Goal: Information Seeking & Learning: Learn about a topic

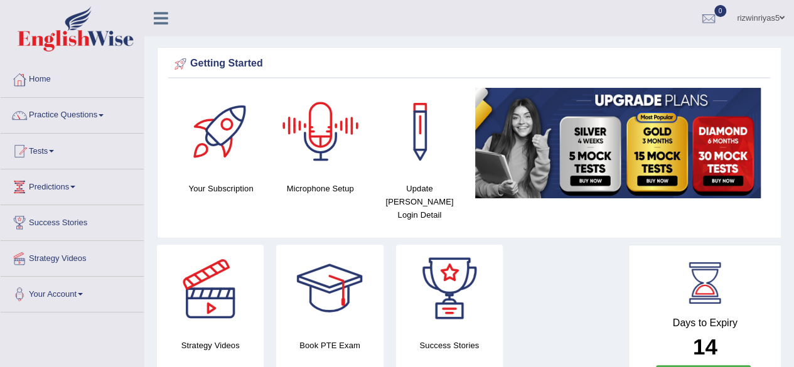
click at [305, 143] on div at bounding box center [321, 132] width 88 height 88
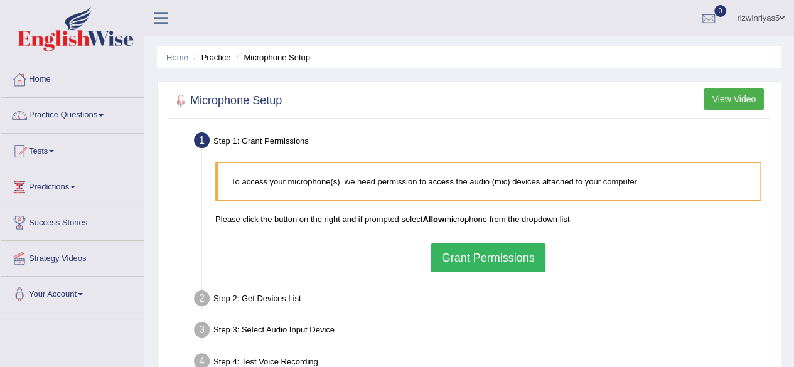
click at [443, 251] on button "Grant Permissions" at bounding box center [488, 258] width 114 height 29
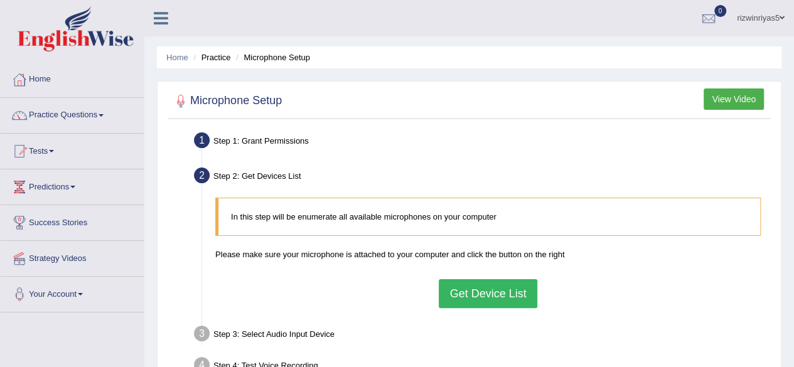
click at [483, 295] on button "Get Device List" at bounding box center [488, 293] width 98 height 29
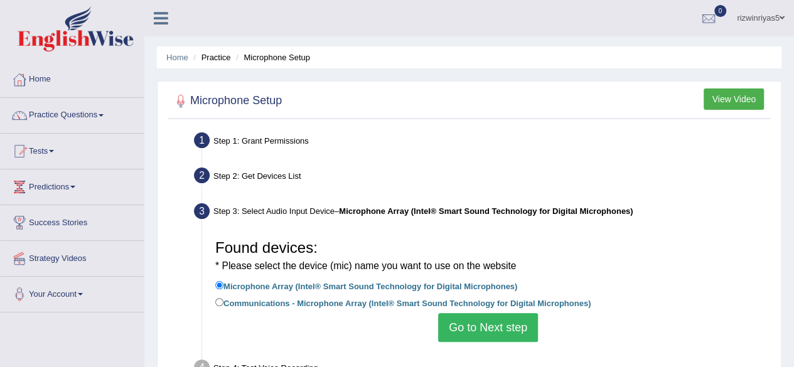
click at [492, 321] on button "Go to Next step" at bounding box center [488, 327] width 100 height 29
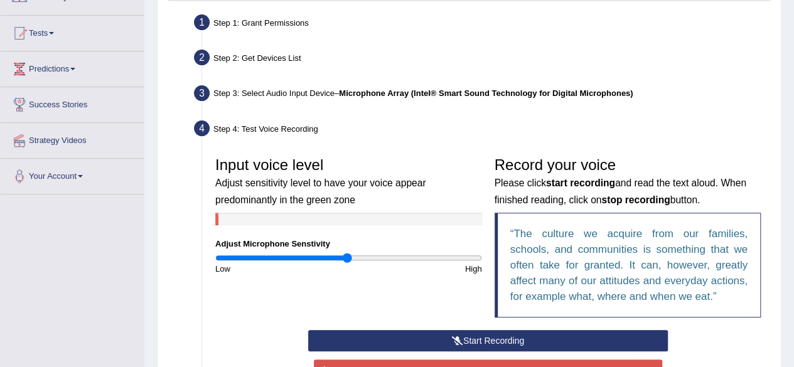
scroll to position [134, 0]
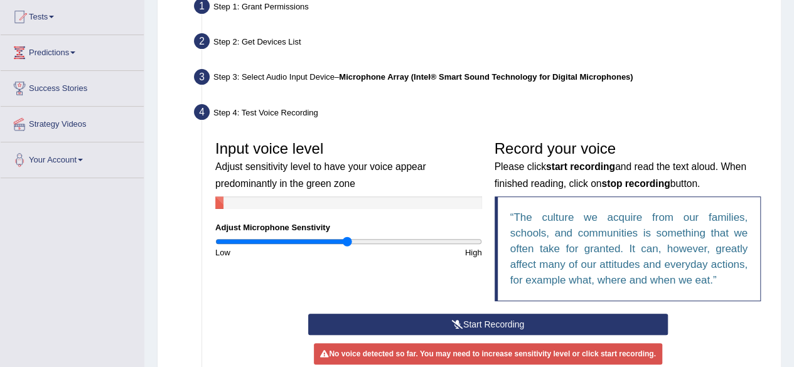
click at [477, 325] on button "Start Recording" at bounding box center [488, 324] width 360 height 21
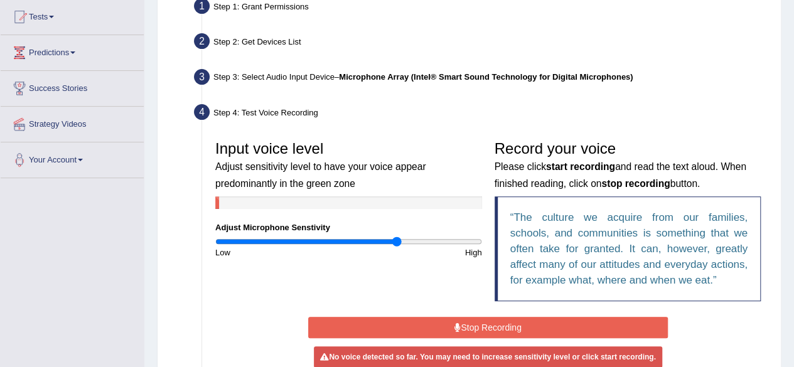
drag, startPoint x: 349, startPoint y: 244, endPoint x: 397, endPoint y: 242, distance: 47.8
click at [397, 242] on input "range" at bounding box center [348, 242] width 267 height 10
drag, startPoint x: 397, startPoint y: 242, endPoint x: 514, endPoint y: 248, distance: 117.0
click at [482, 247] on input "range" at bounding box center [348, 242] width 267 height 10
drag, startPoint x: 477, startPoint y: 243, endPoint x: 455, endPoint y: 246, distance: 22.1
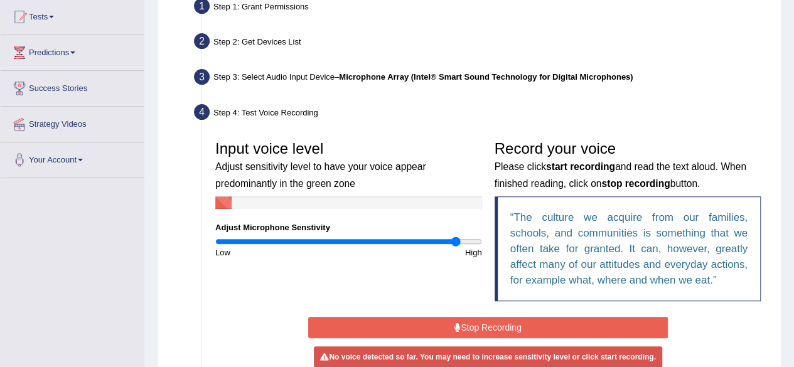
type input "1.84"
click at [455, 246] on input "range" at bounding box center [348, 242] width 267 height 10
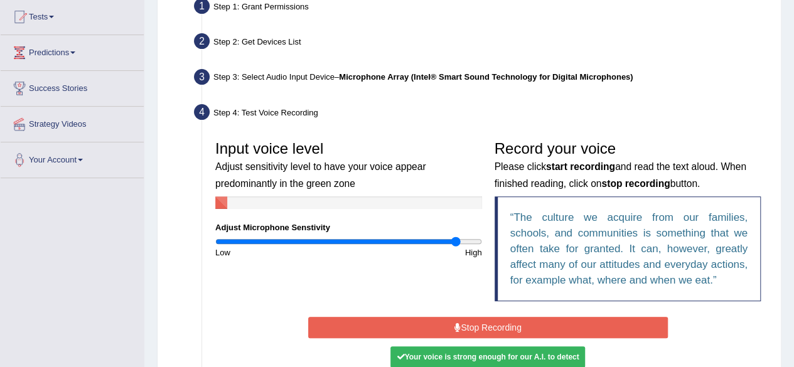
click at [494, 317] on button "Stop Recording" at bounding box center [488, 327] width 360 height 21
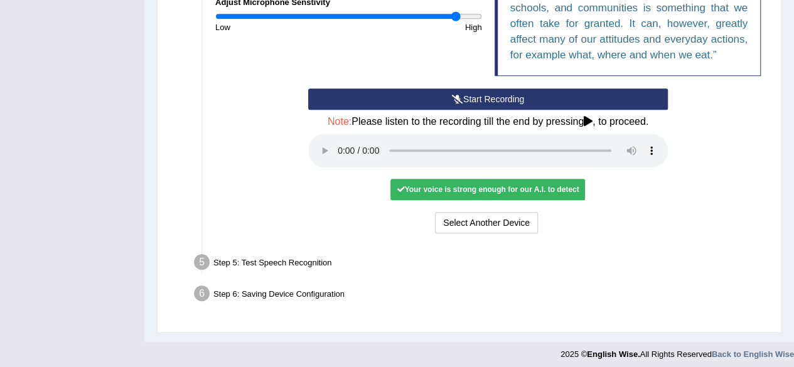
scroll to position [364, 0]
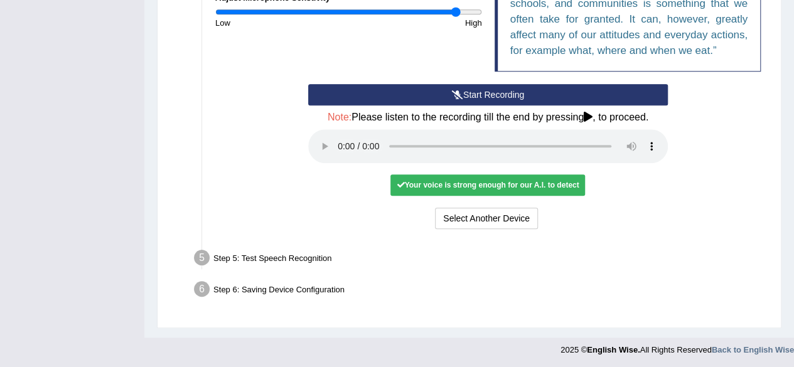
click at [588, 115] on icon at bounding box center [588, 117] width 9 height 10
click at [484, 214] on button "Select Another Device" at bounding box center [486, 218] width 103 height 21
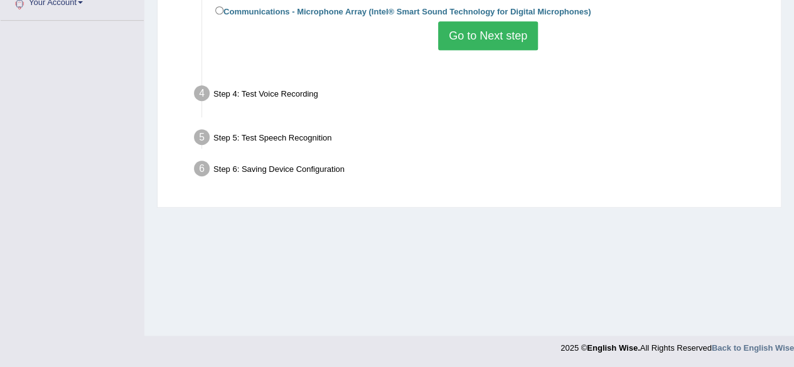
scroll to position [291, 0]
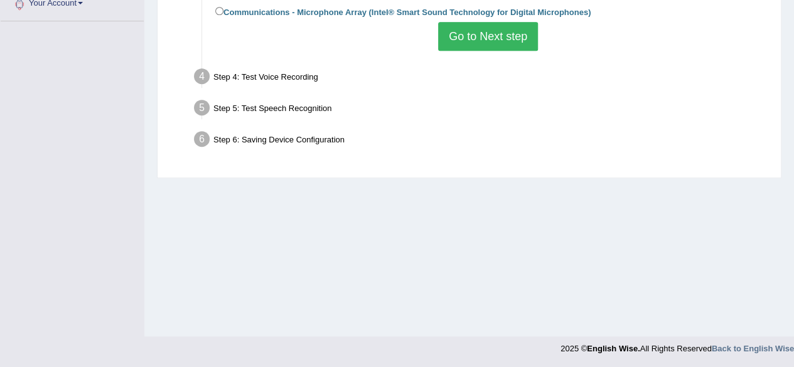
click at [511, 41] on button "Go to Next step" at bounding box center [488, 36] width 100 height 29
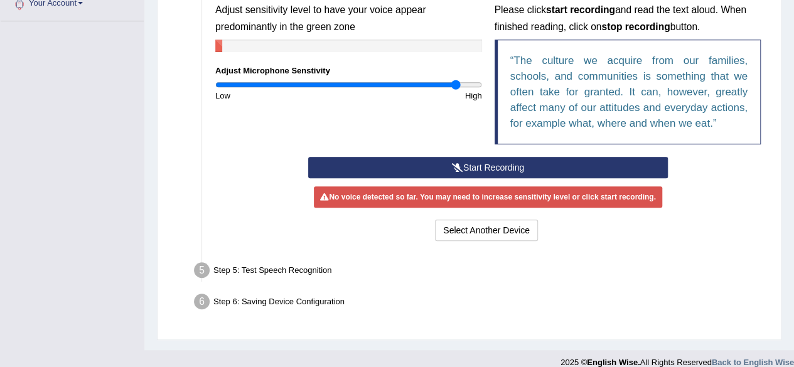
click at [483, 165] on button "Start Recording" at bounding box center [488, 167] width 360 height 21
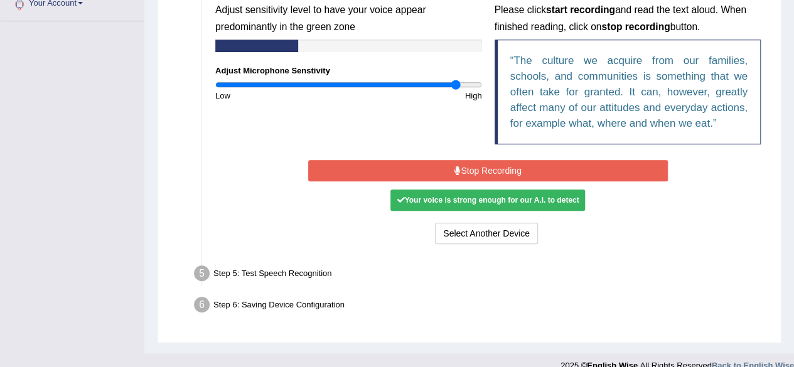
click at [483, 165] on button "Stop Recording" at bounding box center [488, 170] width 360 height 21
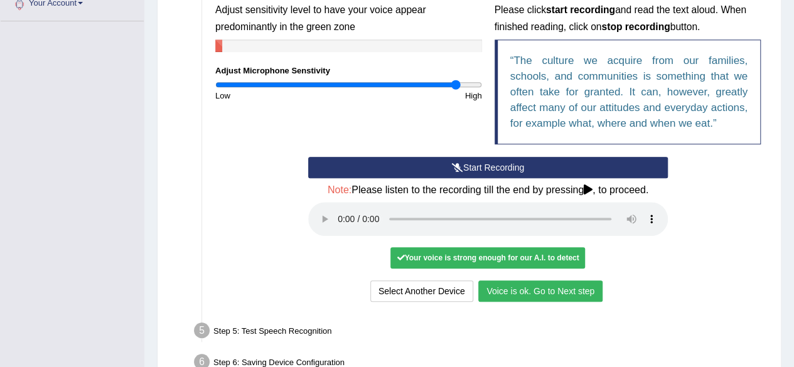
click at [569, 292] on button "Voice is ok. Go to Next step" at bounding box center [541, 291] width 124 height 21
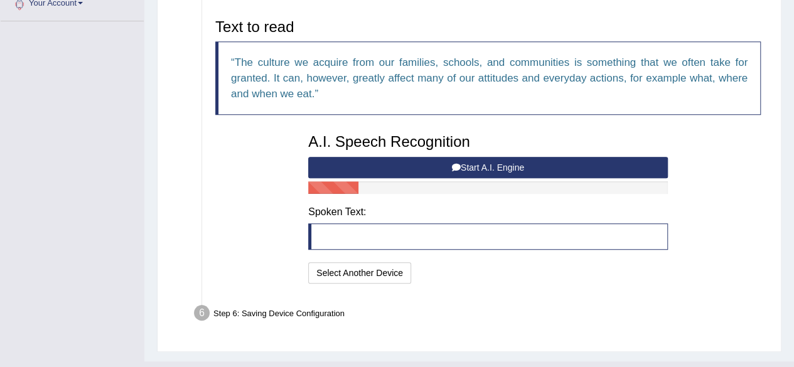
click at [512, 168] on button "Start A.I. Engine" at bounding box center [488, 167] width 360 height 21
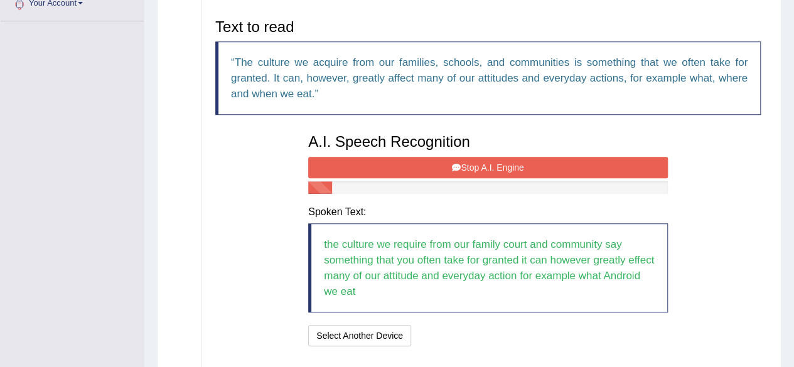
click at [512, 168] on button "Stop A.I. Engine" at bounding box center [488, 167] width 360 height 21
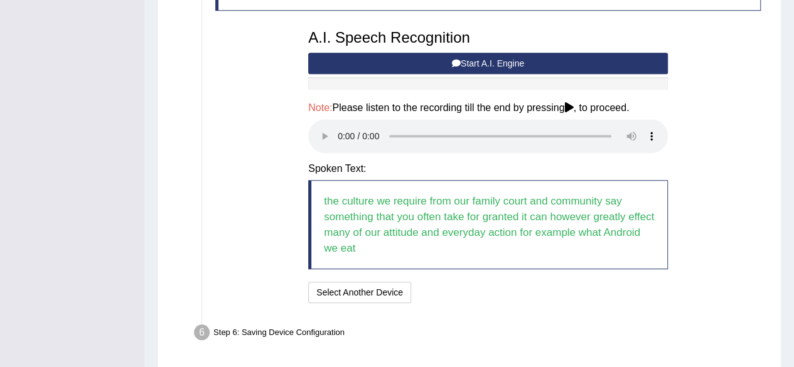
scroll to position [381, 0]
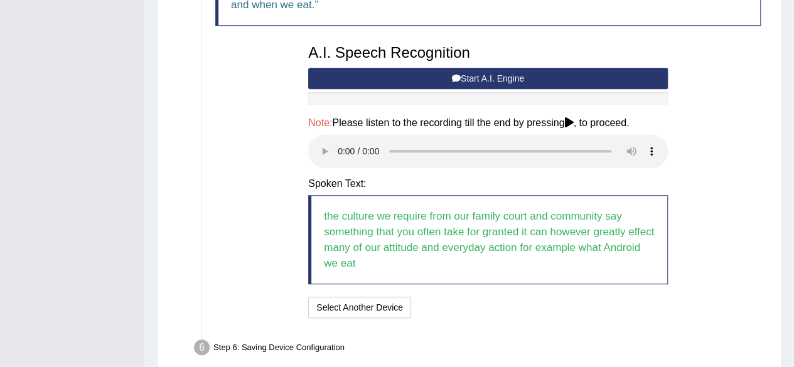
click at [501, 71] on button "Start A.I. Engine" at bounding box center [488, 78] width 360 height 21
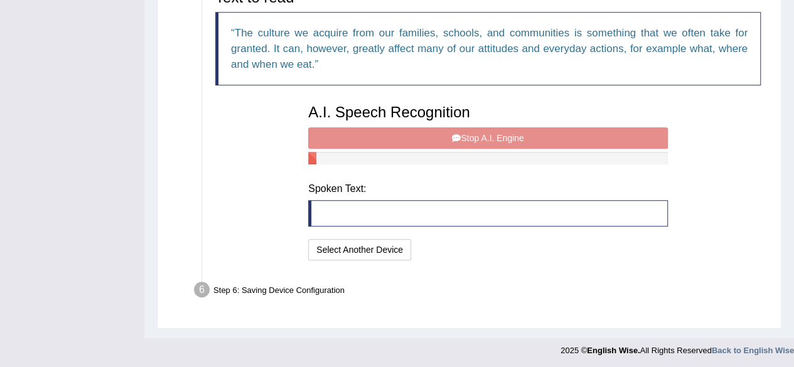
scroll to position [315, 0]
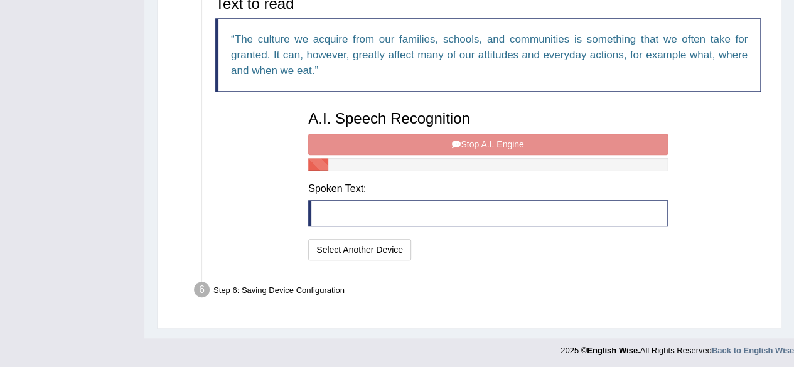
click at [516, 143] on div "A.I. Speech Recognition Start A.I. Engine Stop A.I. Engine Note: Please listen …" at bounding box center [488, 184] width 372 height 160
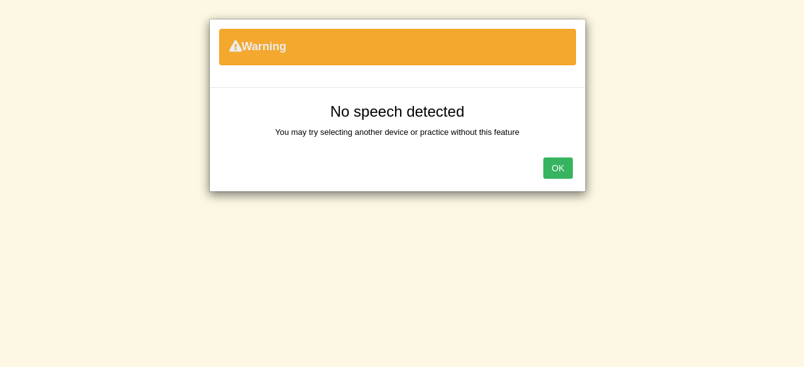
click at [548, 160] on button "OK" at bounding box center [557, 168] width 29 height 21
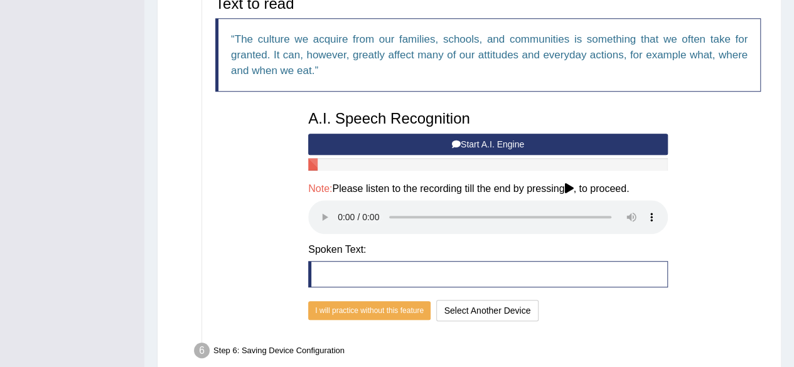
click at [430, 141] on button "Start A.I. Engine" at bounding box center [488, 144] width 360 height 21
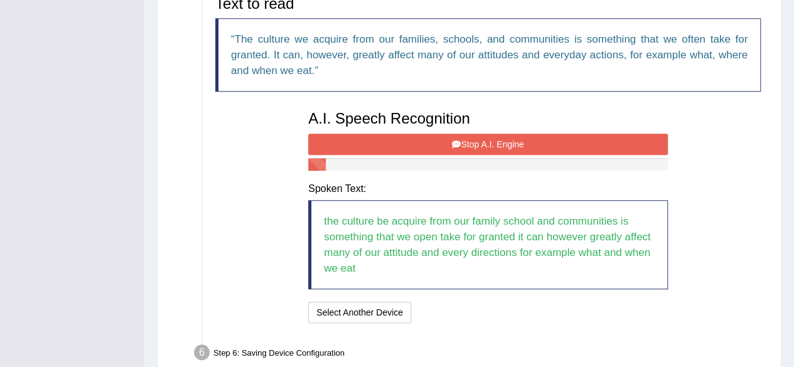
click at [564, 134] on button "Stop A.I. Engine" at bounding box center [488, 144] width 360 height 21
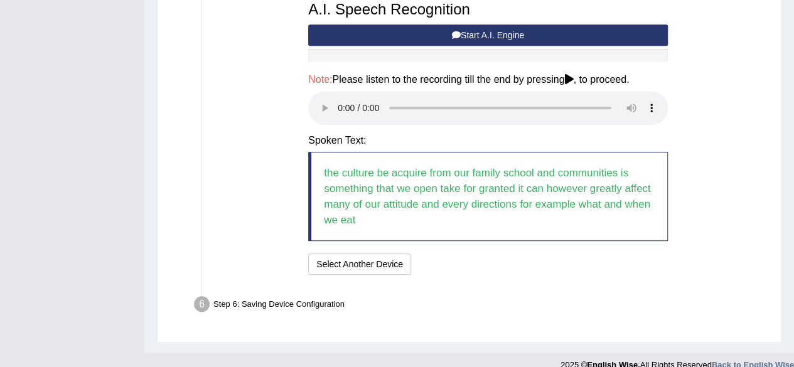
scroll to position [438, 0]
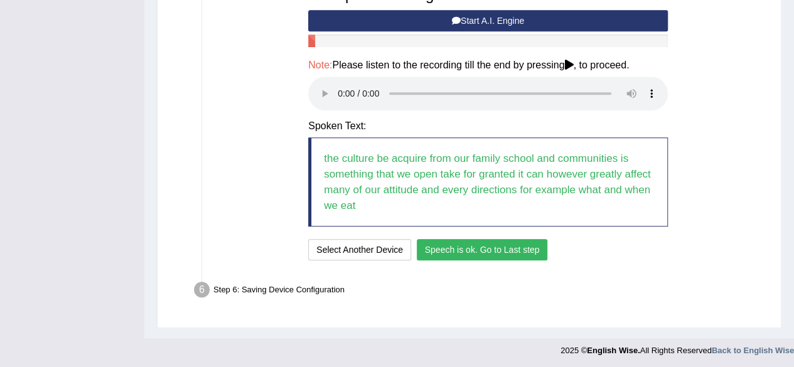
click at [516, 257] on button "Speech is ok. Go to Last step" at bounding box center [482, 249] width 131 height 21
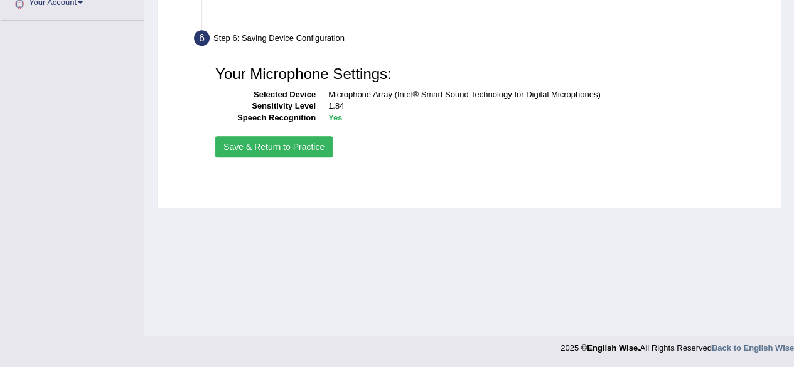
scroll to position [291, 0]
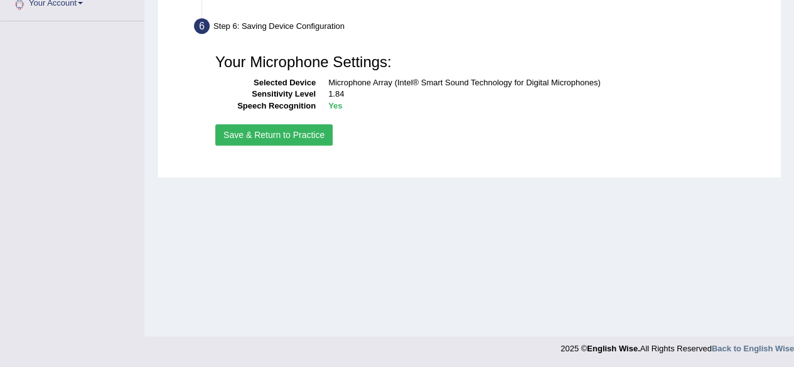
click at [313, 134] on button "Save & Return to Practice" at bounding box center [273, 134] width 117 height 21
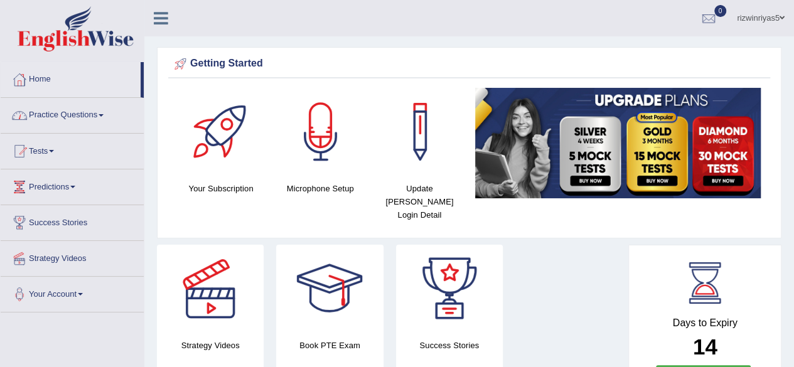
click at [55, 116] on link "Practice Questions" at bounding box center [72, 113] width 143 height 31
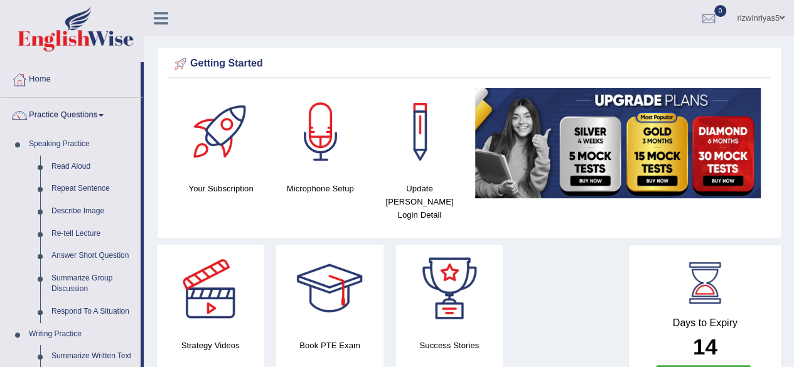
click at [55, 116] on link "Practice Questions" at bounding box center [71, 113] width 140 height 31
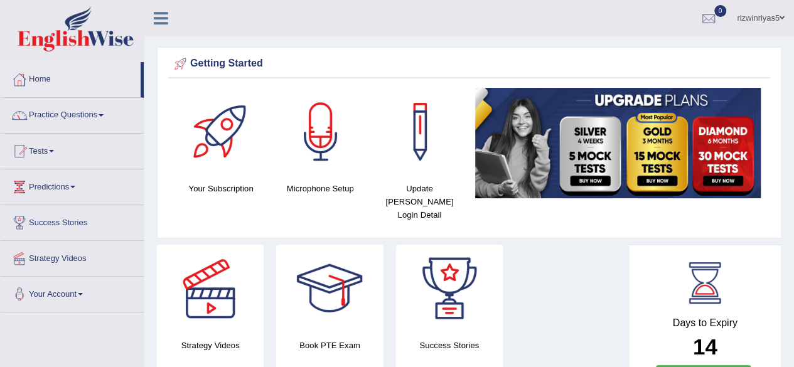
click at [55, 116] on link "Practice Questions" at bounding box center [72, 113] width 143 height 31
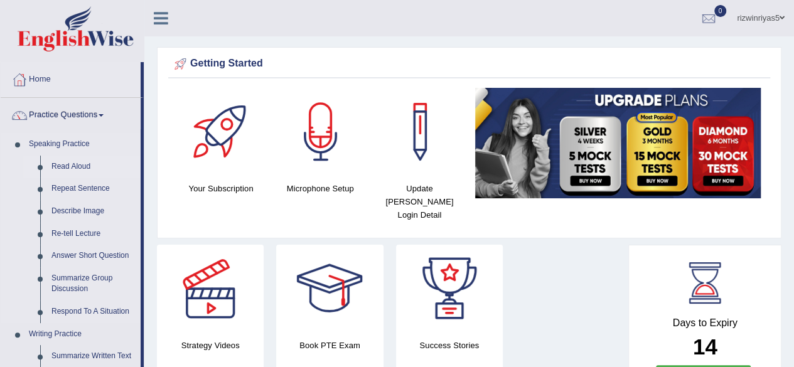
click at [67, 167] on link "Read Aloud" at bounding box center [93, 167] width 95 height 23
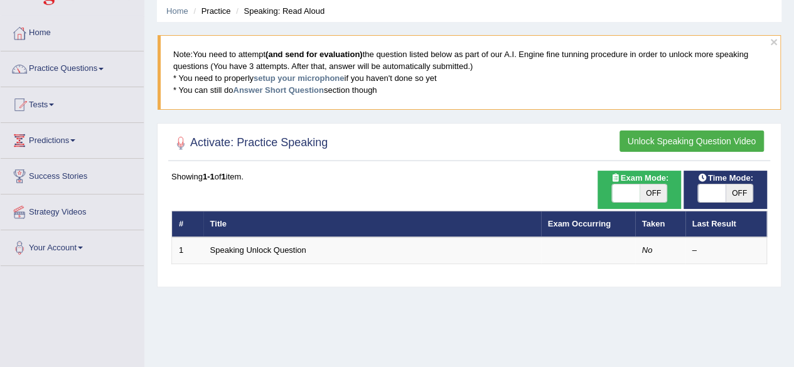
scroll to position [67, 0]
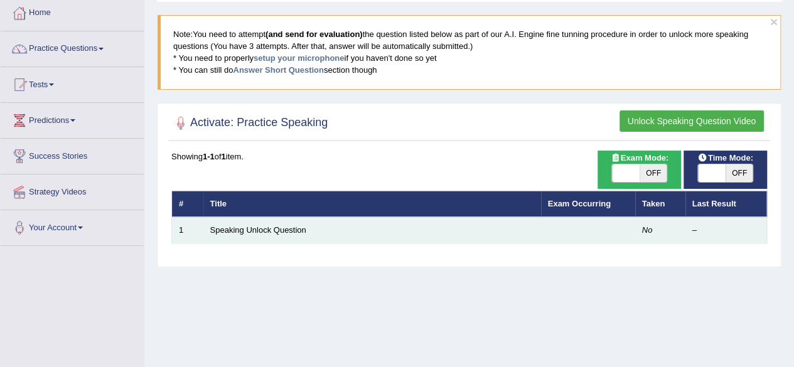
click at [656, 220] on td "No" at bounding box center [661, 230] width 50 height 26
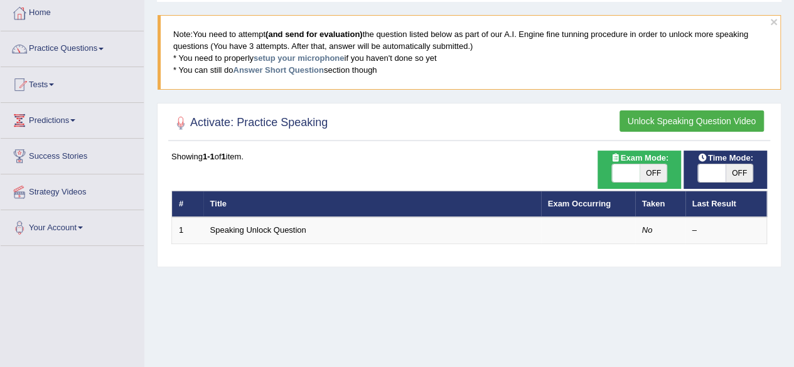
click at [643, 168] on span "OFF" at bounding box center [654, 174] width 28 height 18
checkbox input "true"
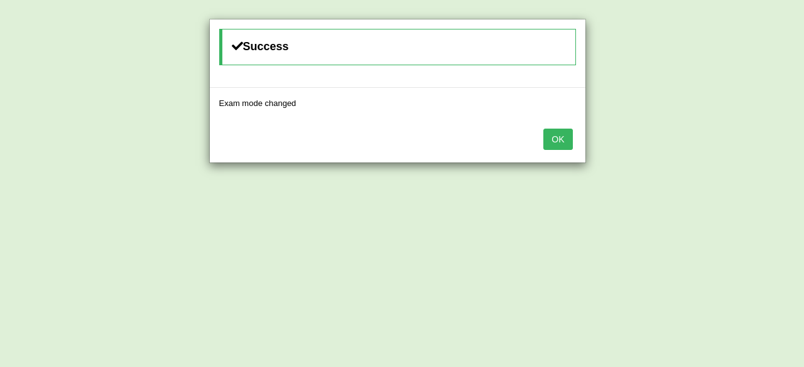
click at [725, 171] on div "Success Exam mode changed OK" at bounding box center [402, 183] width 804 height 367
click at [551, 139] on button "OK" at bounding box center [557, 139] width 29 height 21
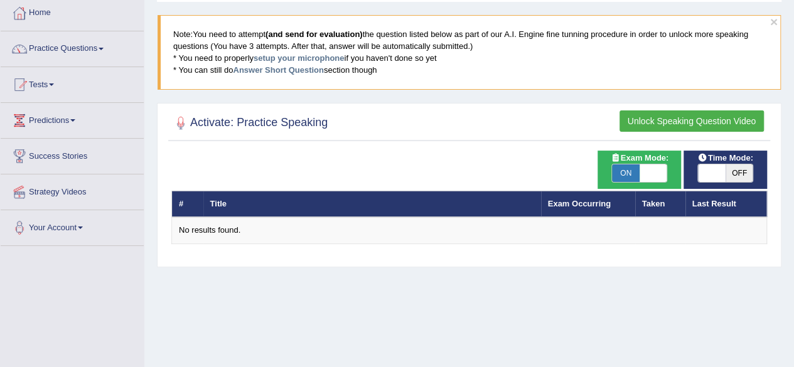
click at [730, 171] on span "OFF" at bounding box center [740, 174] width 28 height 18
checkbox input "true"
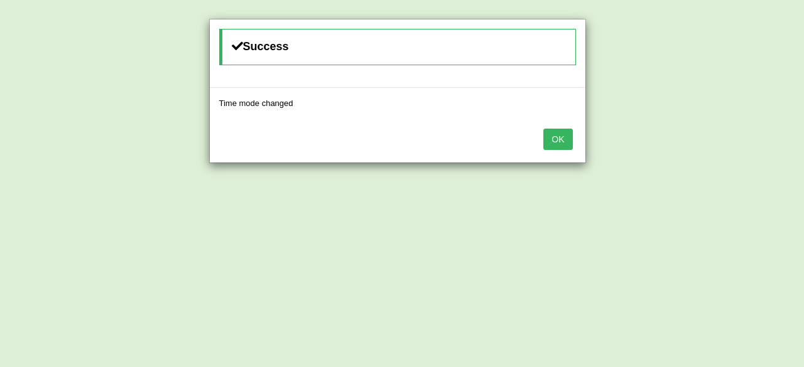
click at [556, 141] on button "OK" at bounding box center [557, 139] width 29 height 21
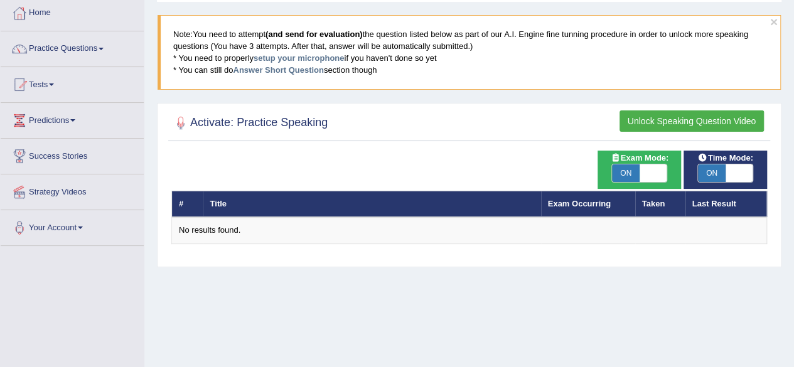
click at [718, 111] on button "Unlock Speaking Question Video" at bounding box center [692, 121] width 144 height 21
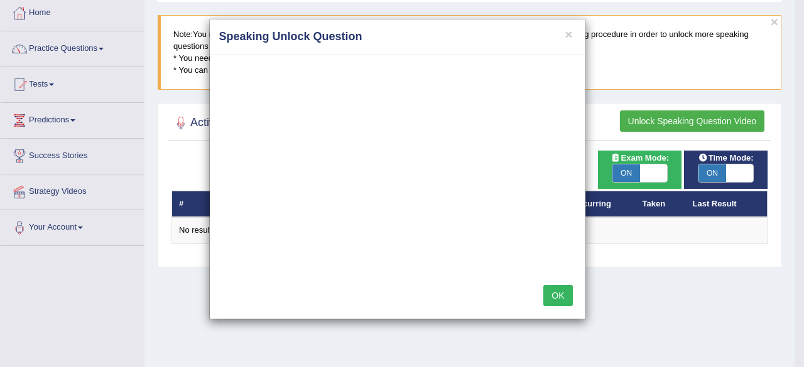
click at [565, 291] on button "OK" at bounding box center [557, 295] width 29 height 21
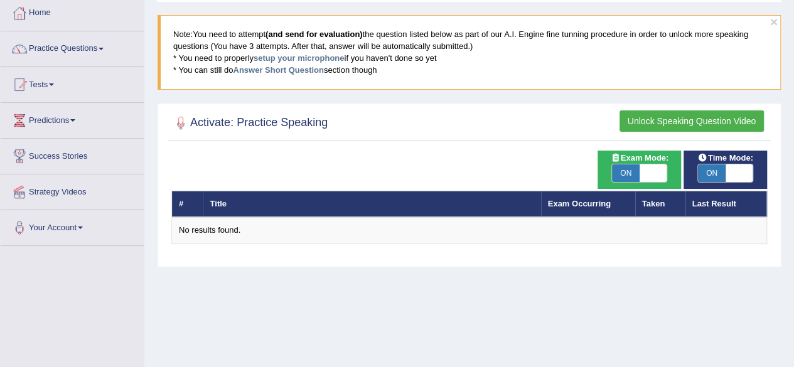
click at [639, 169] on span "ON" at bounding box center [626, 174] width 28 height 18
checkbox input "false"
click at [709, 165] on span "ON" at bounding box center [712, 174] width 28 height 18
checkbox input "false"
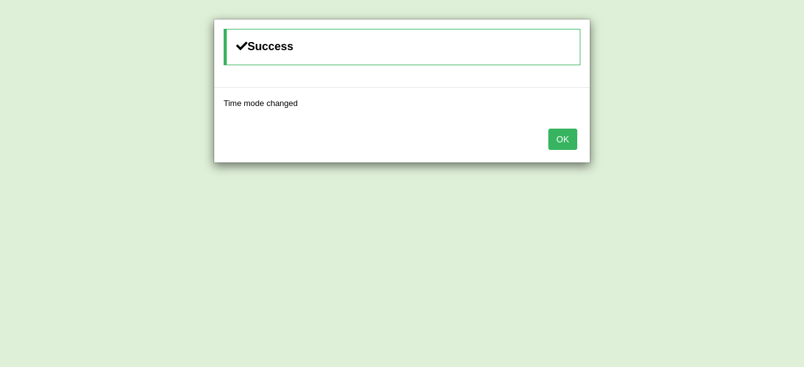
click at [563, 144] on button "OK" at bounding box center [562, 139] width 29 height 21
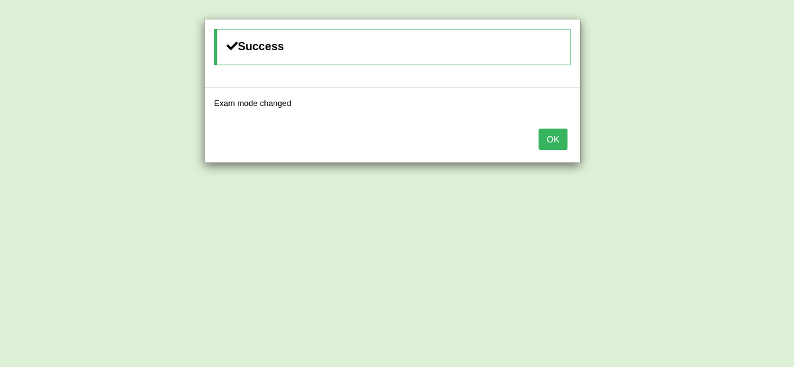
click at [563, 144] on button "OK" at bounding box center [553, 139] width 29 height 21
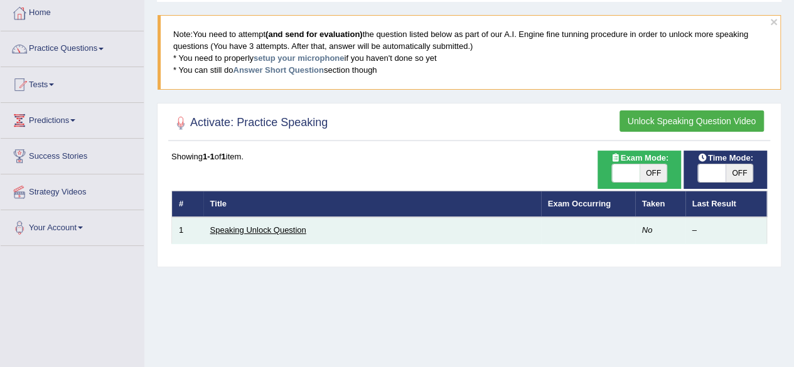
click at [267, 230] on link "Speaking Unlock Question" at bounding box center [258, 229] width 96 height 9
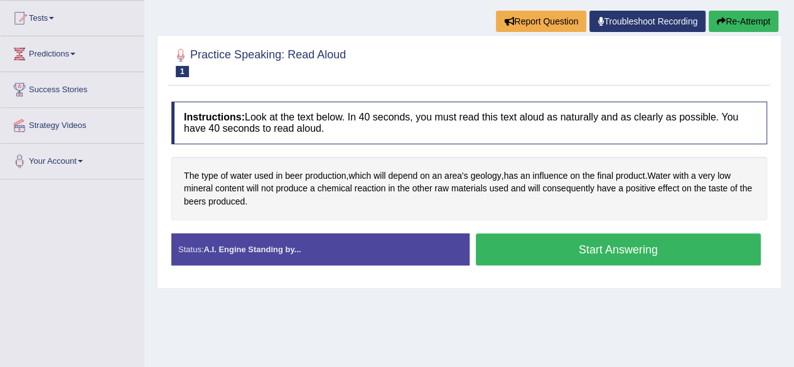
scroll to position [140, 0]
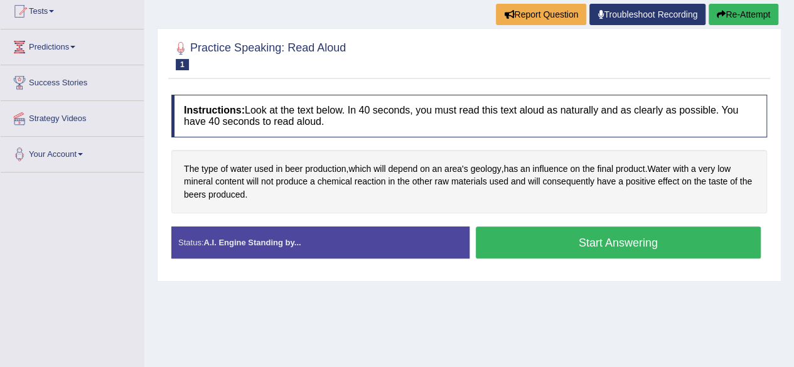
click at [552, 234] on button "Start Answering" at bounding box center [619, 243] width 286 height 32
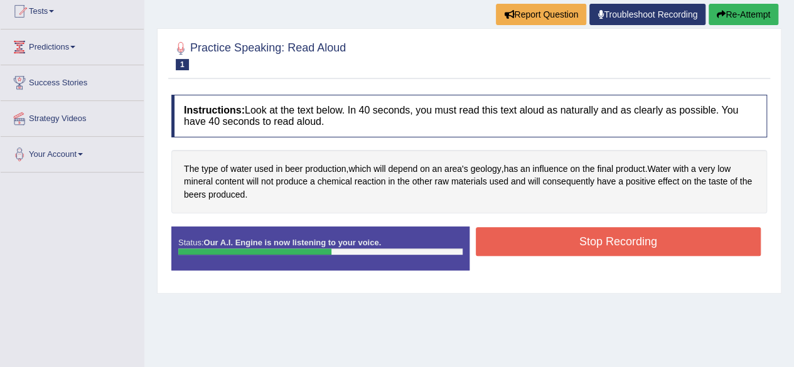
click at [564, 246] on button "Stop Recording" at bounding box center [619, 241] width 286 height 29
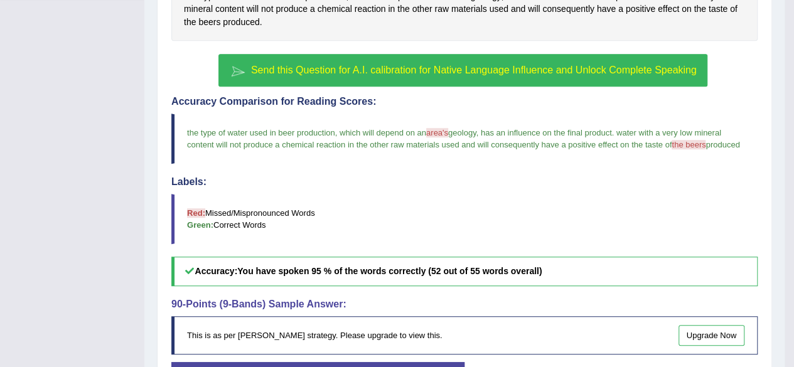
scroll to position [315, 0]
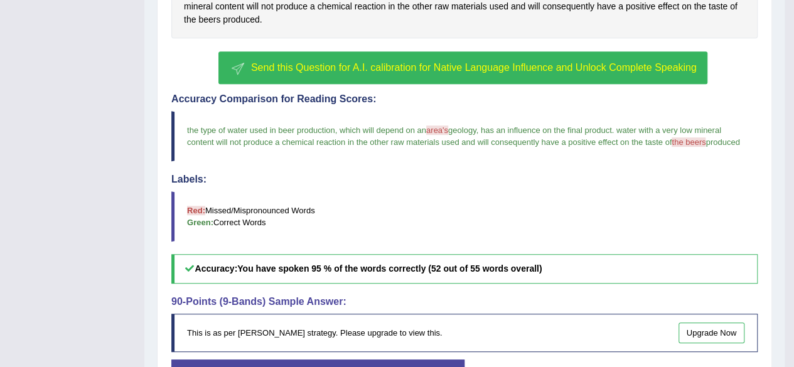
click at [765, 188] on div "Practice Speaking: Read Aloud 1 Speaking Unlock Question Instructions: Look at …" at bounding box center [464, 154] width 615 height 602
drag, startPoint x: 793, startPoint y: 178, endPoint x: 788, endPoint y: 146, distance: 33.0
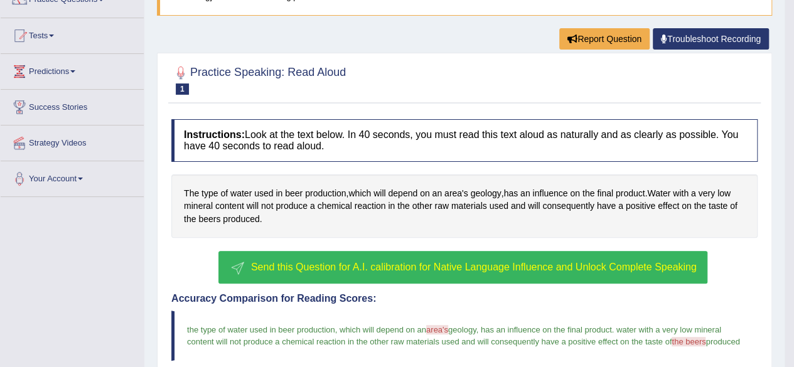
scroll to position [0, 0]
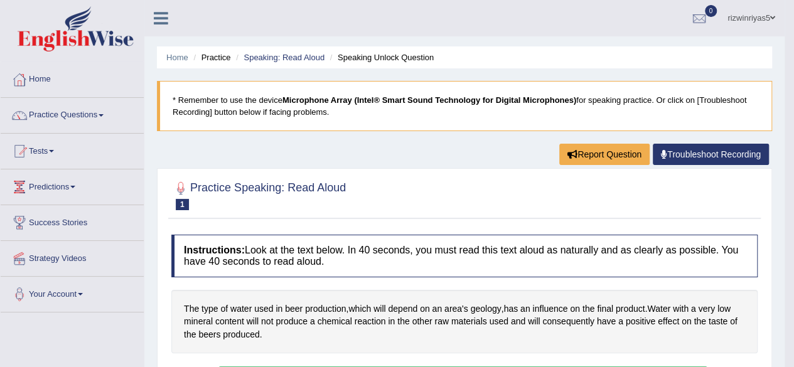
click at [688, 146] on link "Troubleshoot Recording" at bounding box center [711, 154] width 116 height 21
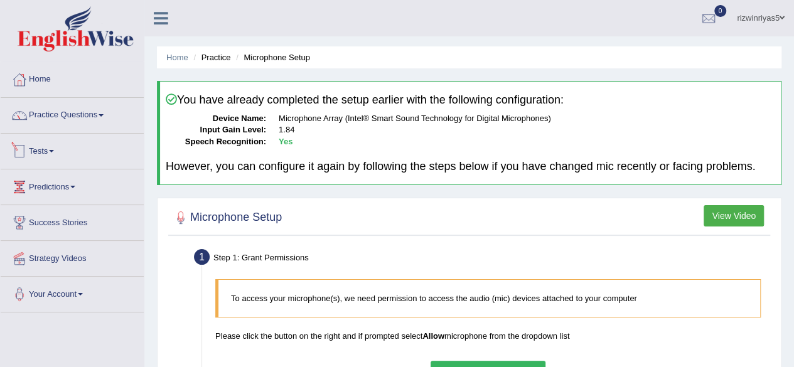
click at [55, 153] on link "Tests" at bounding box center [72, 149] width 143 height 31
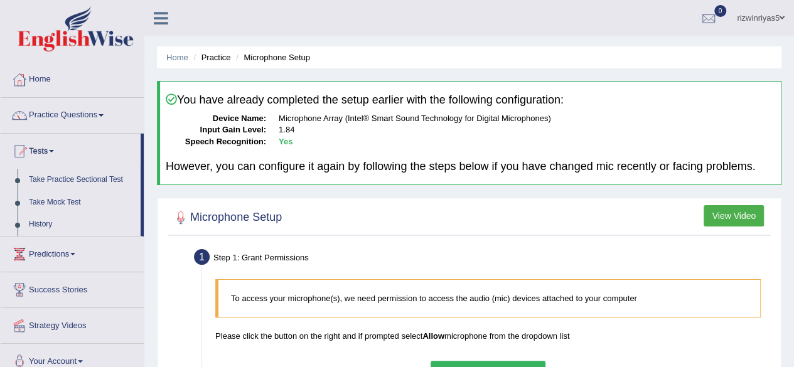
click at [63, 151] on link "Tests" at bounding box center [71, 149] width 140 height 31
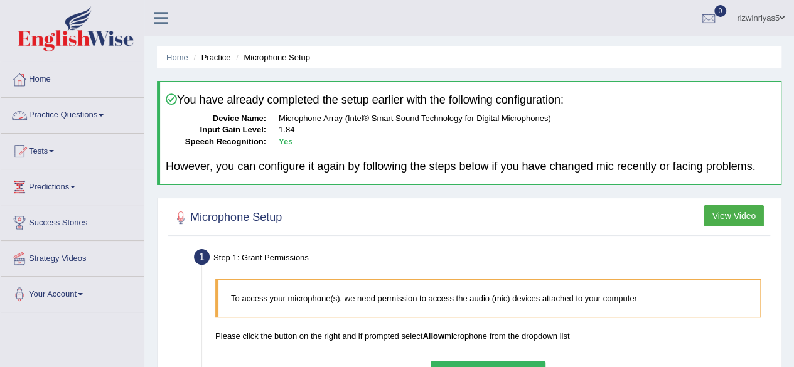
click at [90, 104] on link "Practice Questions" at bounding box center [72, 113] width 143 height 31
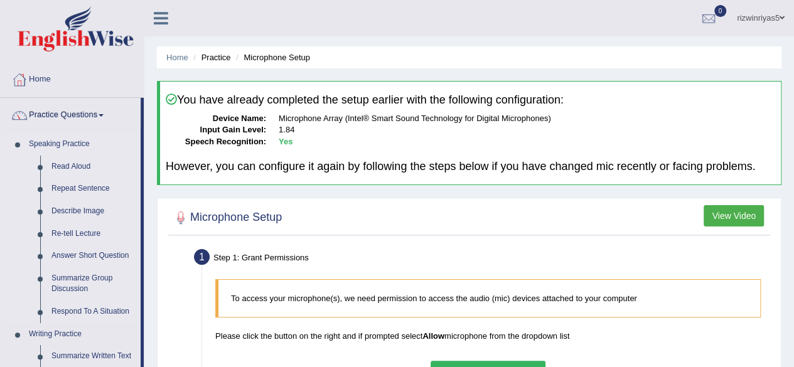
click at [75, 145] on link "Speaking Practice" at bounding box center [81, 144] width 117 height 23
click at [73, 163] on link "Read Aloud" at bounding box center [93, 167] width 95 height 23
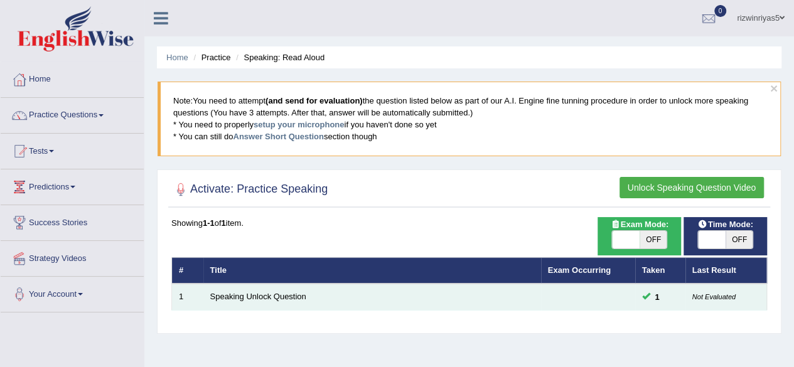
click at [445, 295] on td "Speaking Unlock Question" at bounding box center [372, 297] width 338 height 26
click at [296, 298] on link "Speaking Unlock Question" at bounding box center [258, 296] width 96 height 9
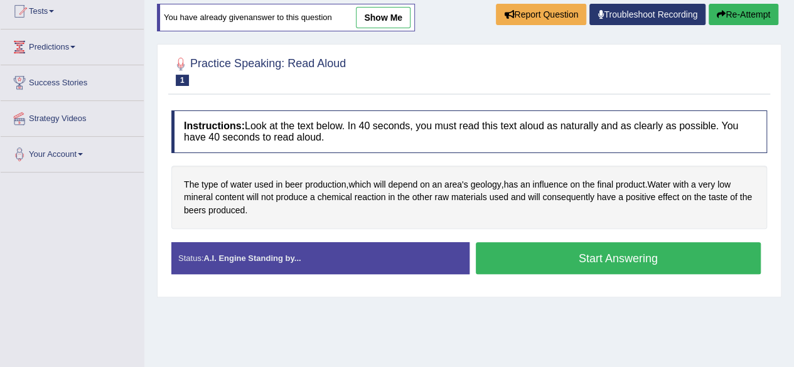
scroll to position [142, 0]
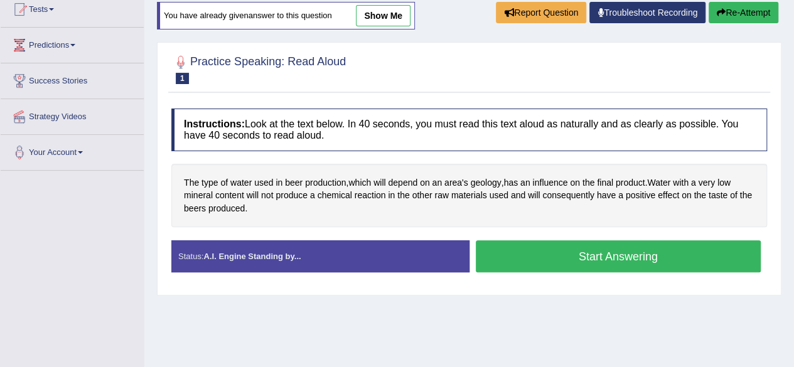
click at [546, 256] on button "Start Answering" at bounding box center [619, 257] width 286 height 32
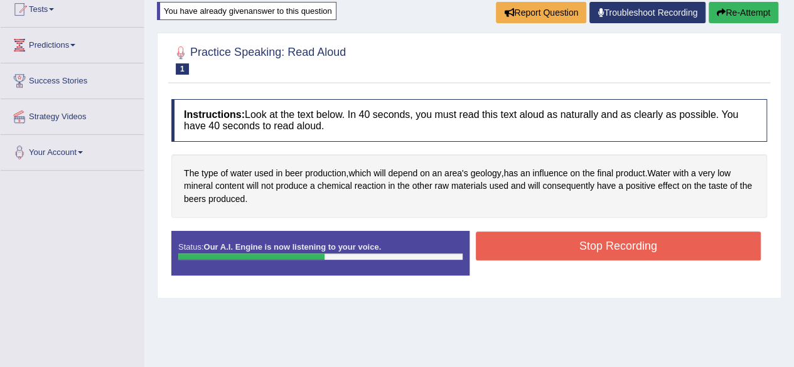
click at [546, 256] on button "Stop Recording" at bounding box center [619, 246] width 286 height 29
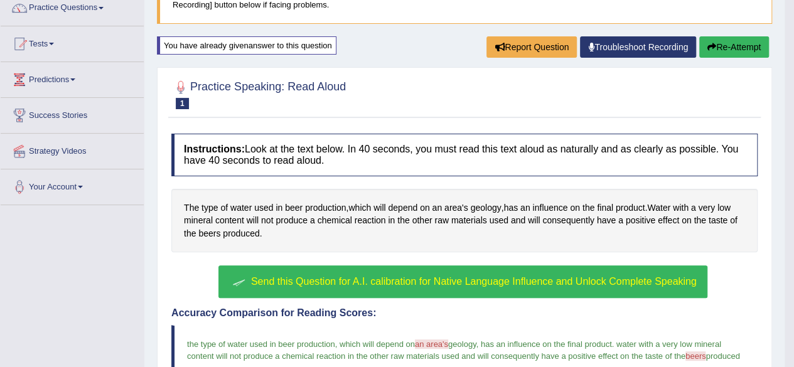
scroll to position [107, 0]
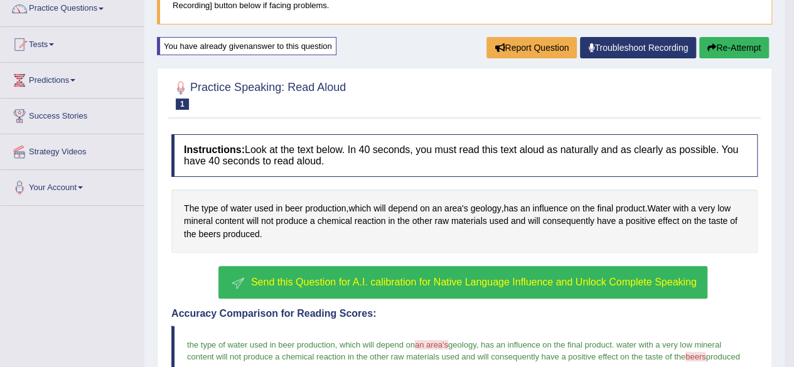
click at [750, 49] on button "Re-Attempt" at bounding box center [735, 47] width 70 height 21
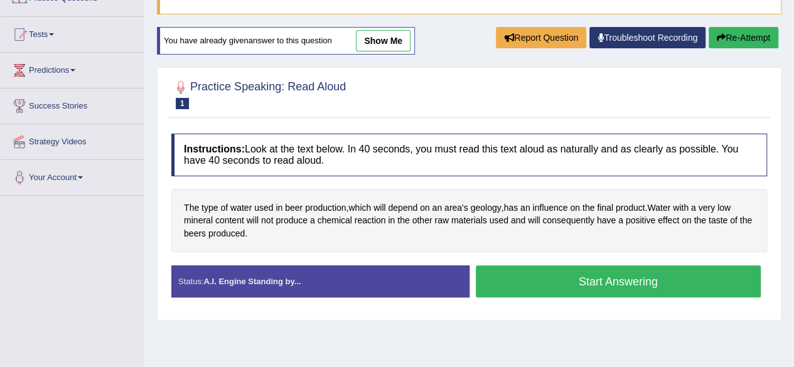
click at [686, 284] on button "Start Answering" at bounding box center [619, 282] width 286 height 32
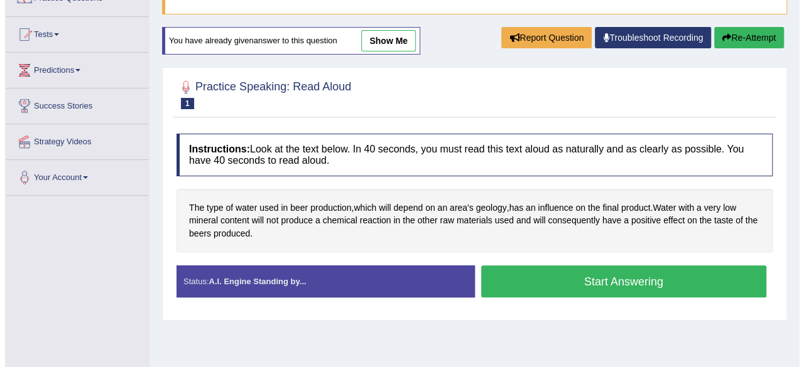
scroll to position [107, 0]
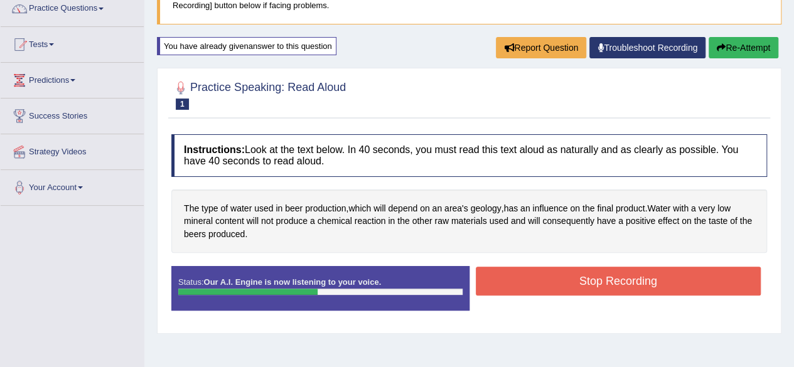
click at [646, 284] on button "Stop Recording" at bounding box center [619, 281] width 286 height 29
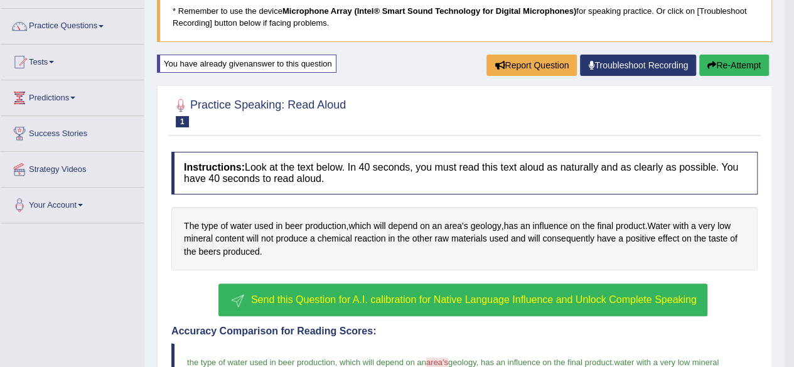
scroll to position [418, 0]
